Goal: Task Accomplishment & Management: Manage account settings

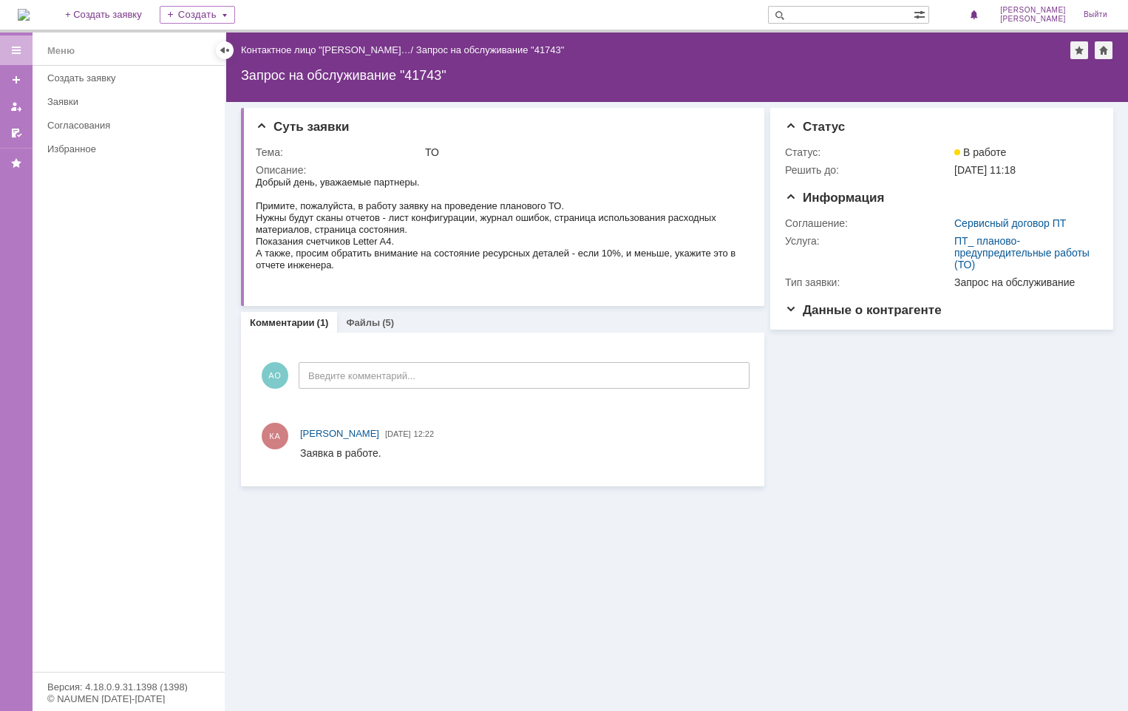
click at [296, 322] on link "Комментарии" at bounding box center [282, 322] width 65 height 11
click at [361, 322] on link "Файлы" at bounding box center [363, 322] width 34 height 11
